Goal: Information Seeking & Learning: Learn about a topic

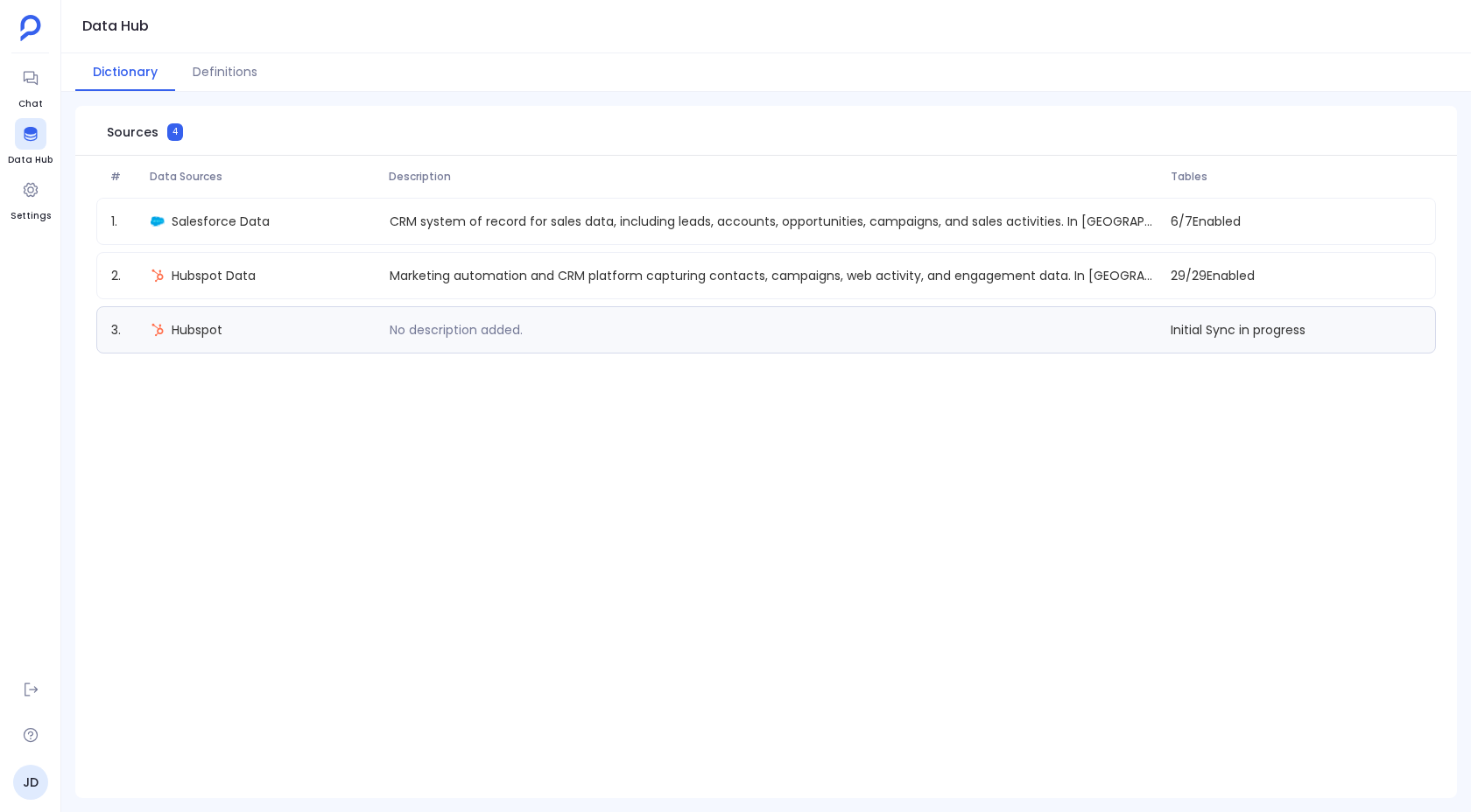
click at [35, 28] on img at bounding box center [31, 28] width 21 height 26
click at [27, 192] on icon at bounding box center [31, 190] width 17 height 17
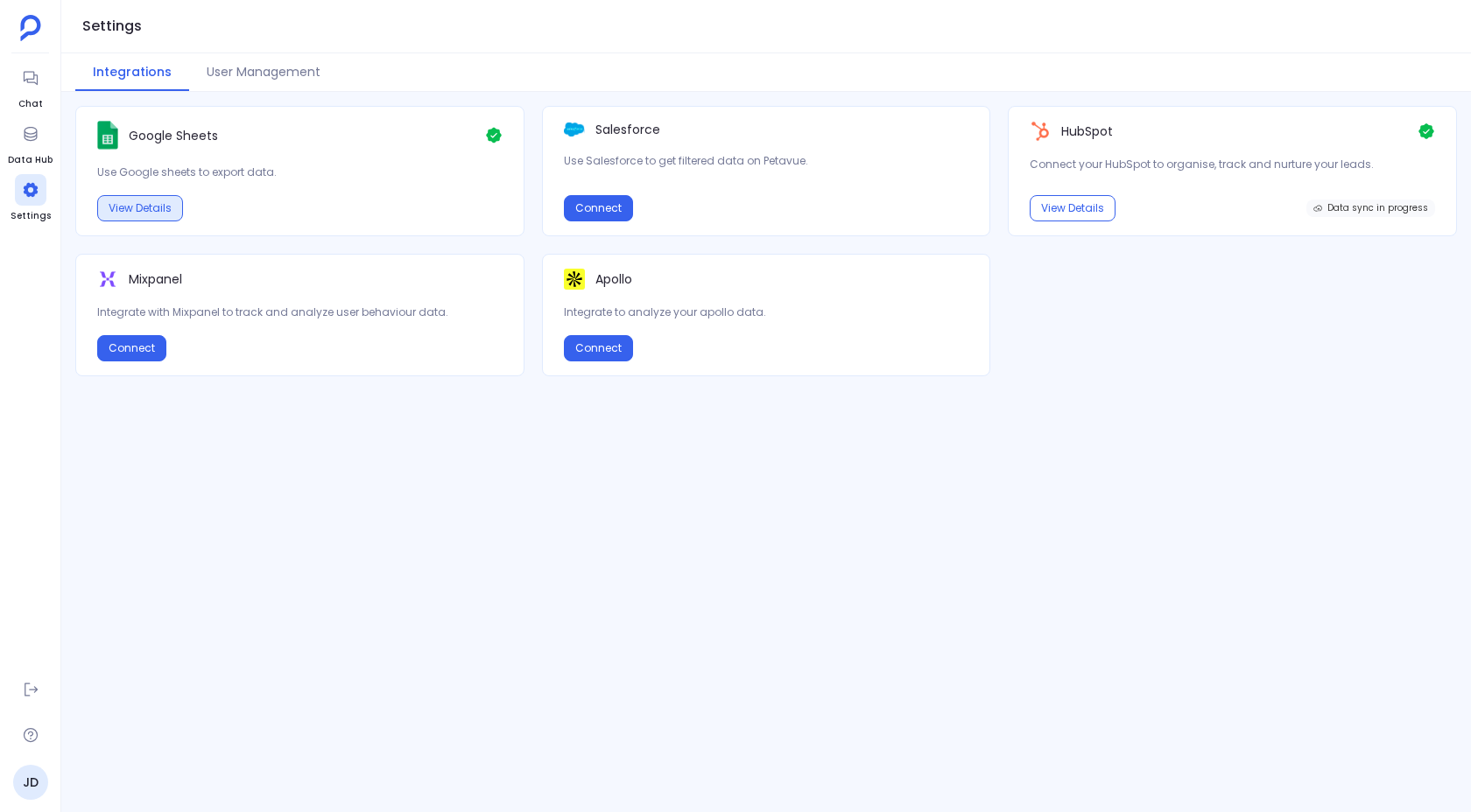
click at [156, 215] on button "View Details" at bounding box center [139, 208] width 85 height 26
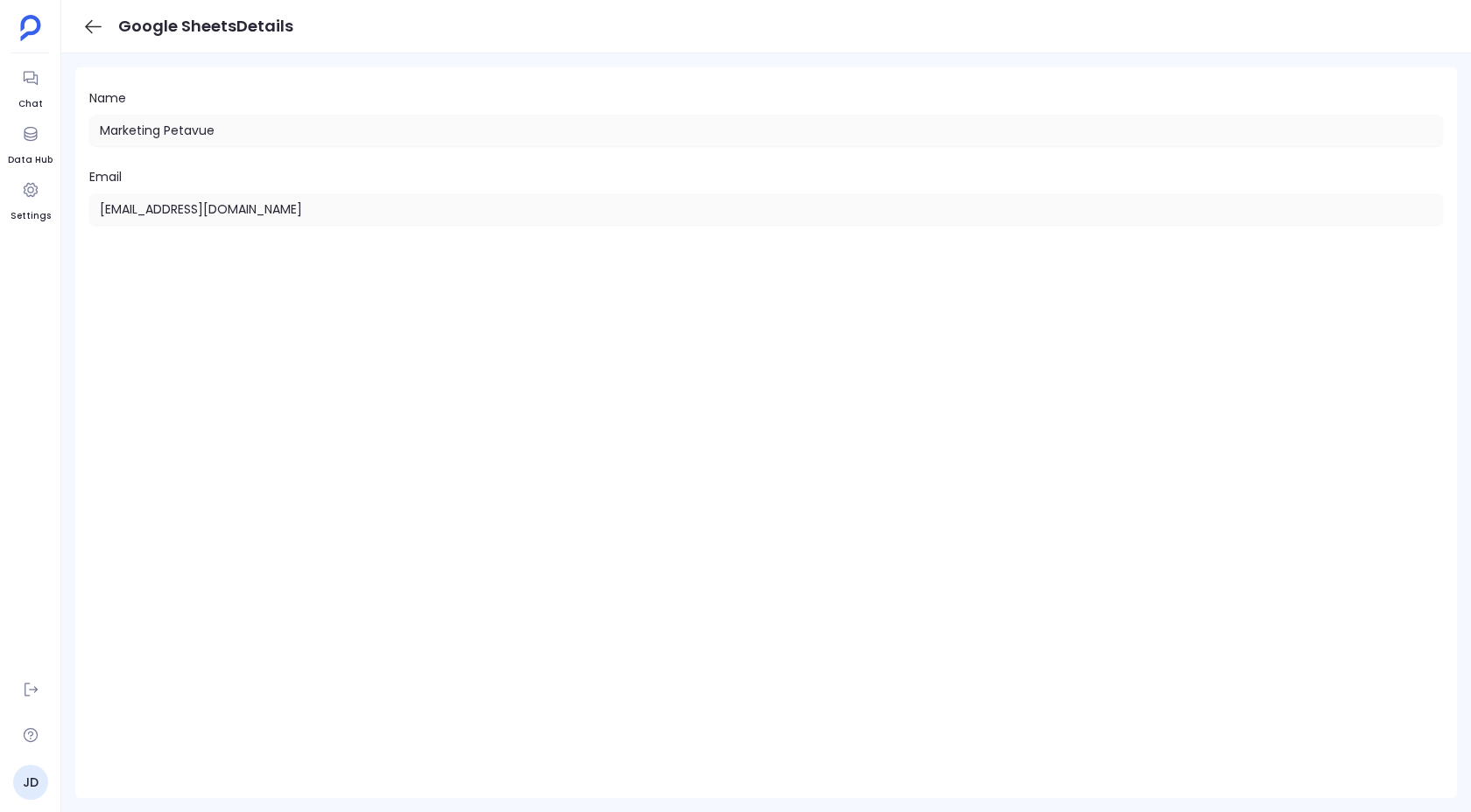
click at [92, 16] on icon at bounding box center [93, 26] width 22 height 22
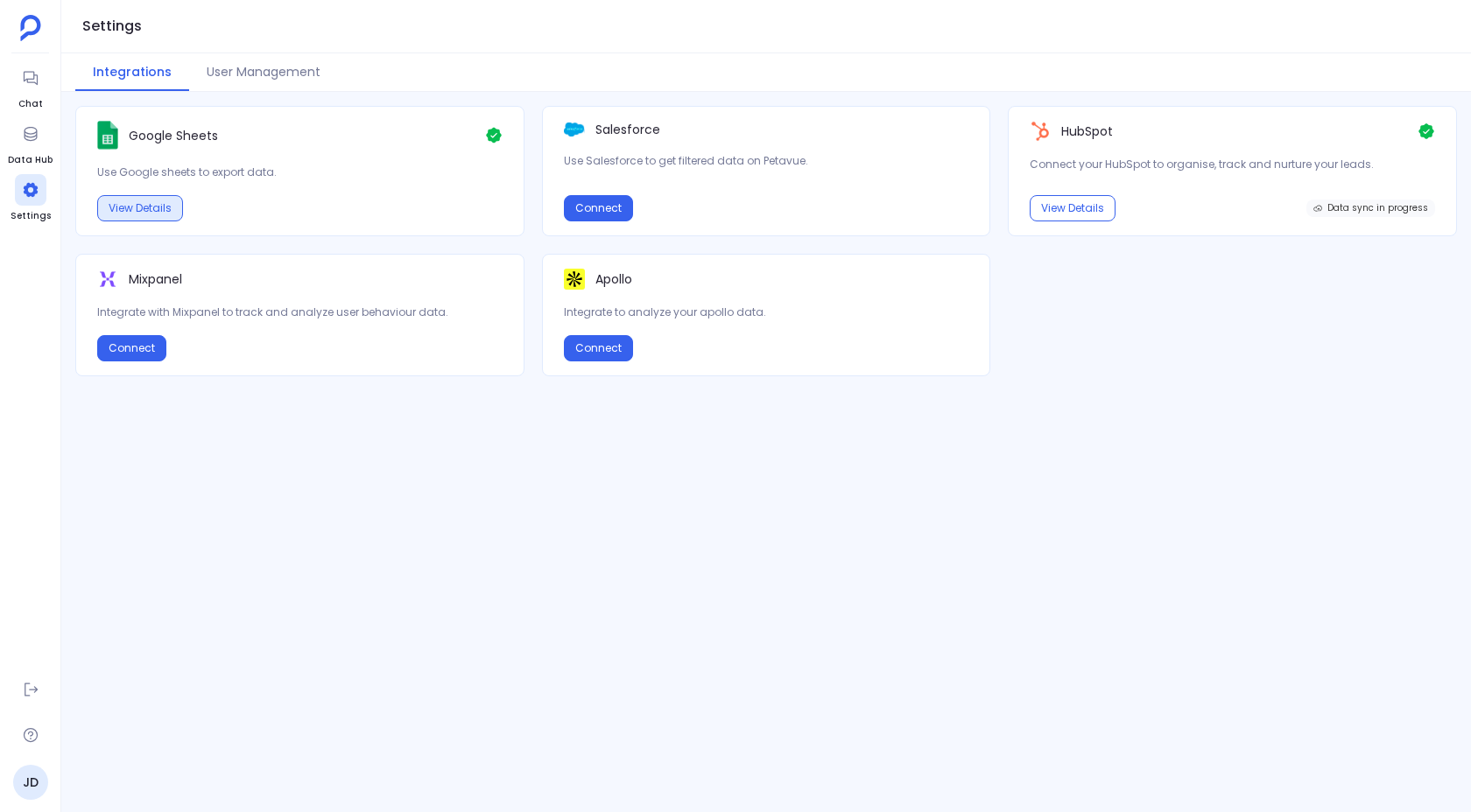
click at [167, 207] on button "View Details" at bounding box center [139, 208] width 85 height 26
